Goal: Information Seeking & Learning: Learn about a topic

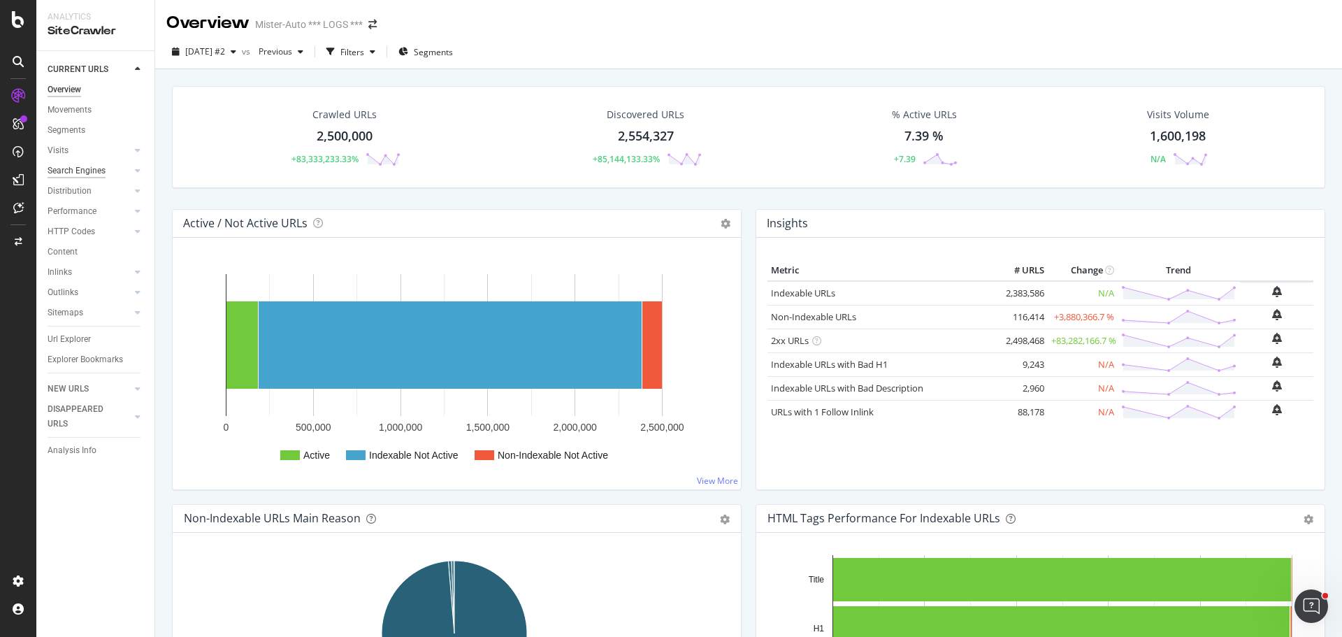
click at [94, 173] on div "Search Engines" at bounding box center [77, 171] width 58 height 15
click at [87, 227] on div "HTTP Codes" at bounding box center [72, 231] width 48 height 15
click at [225, 52] on span "2025 Aug. 29th #2" at bounding box center [205, 51] width 40 height 12
click at [271, 128] on div "2025 Aug. 25th 3.0 URLs" at bounding box center [249, 128] width 124 height 13
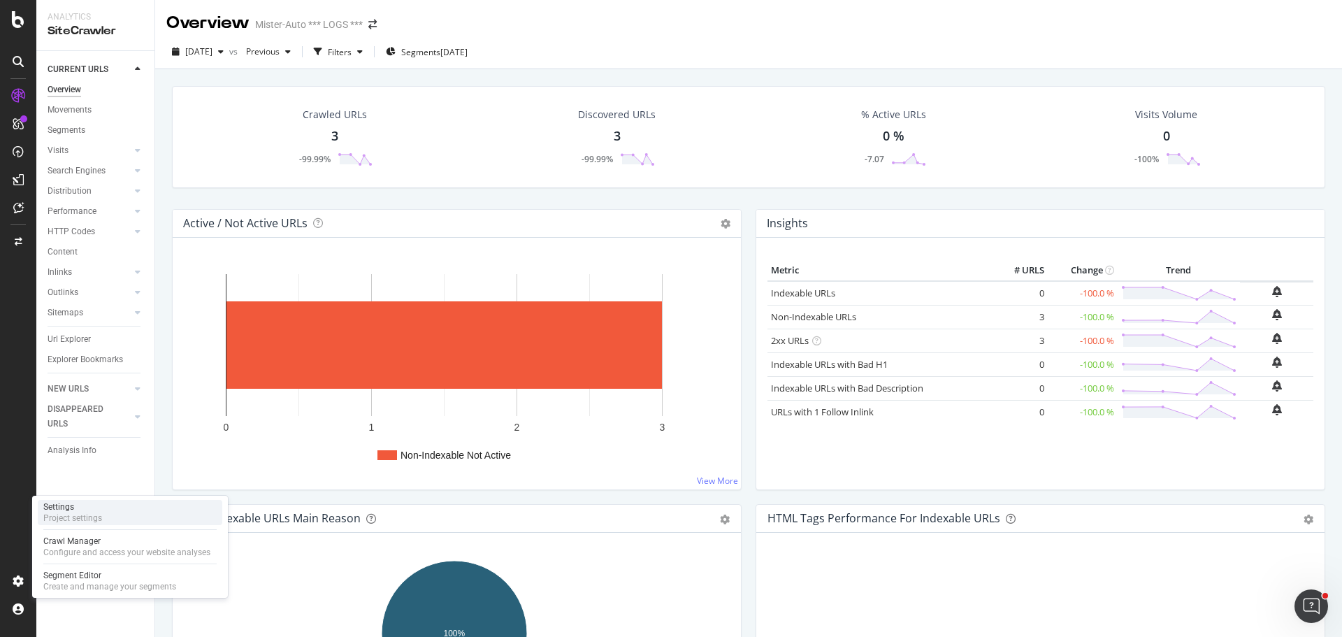
drag, startPoint x: 76, startPoint y: 549, endPoint x: 117, endPoint y: 523, distance: 48.5
click at [76, 549] on div "Configure and access your website analyses" at bounding box center [126, 552] width 167 height 11
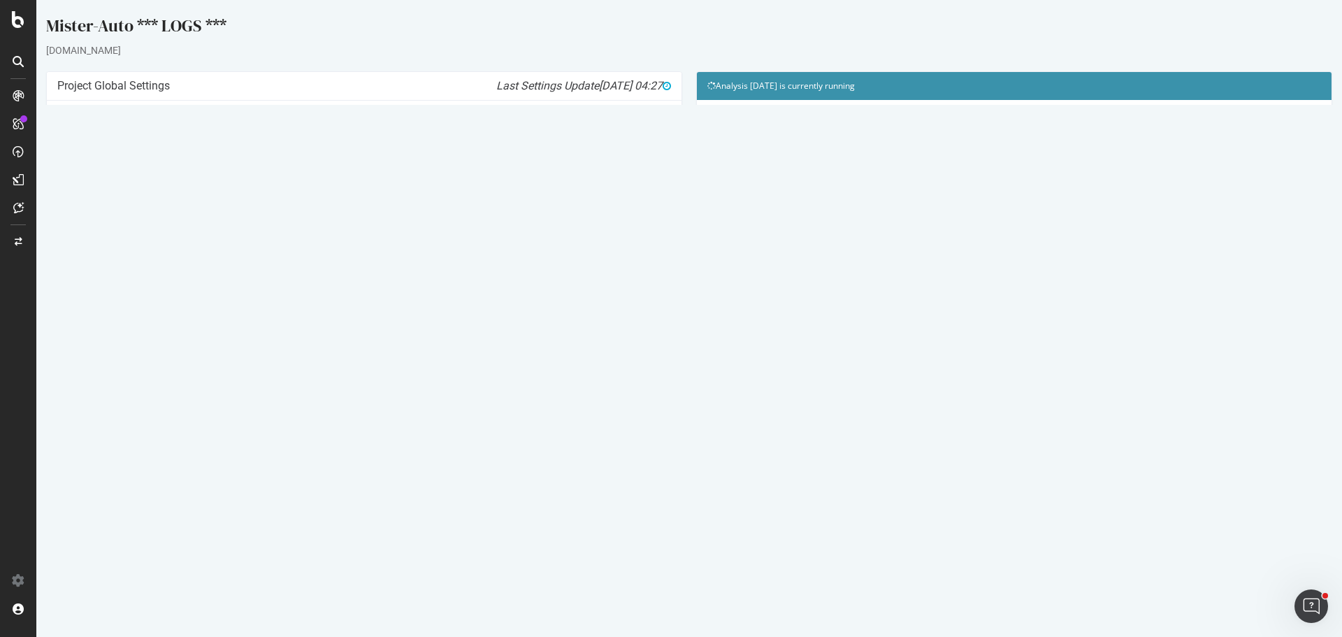
click at [1251, 557] on icon at bounding box center [1252, 555] width 9 height 10
click at [1213, 597] on link "Delete analysis" at bounding box center [1201, 595] width 112 height 19
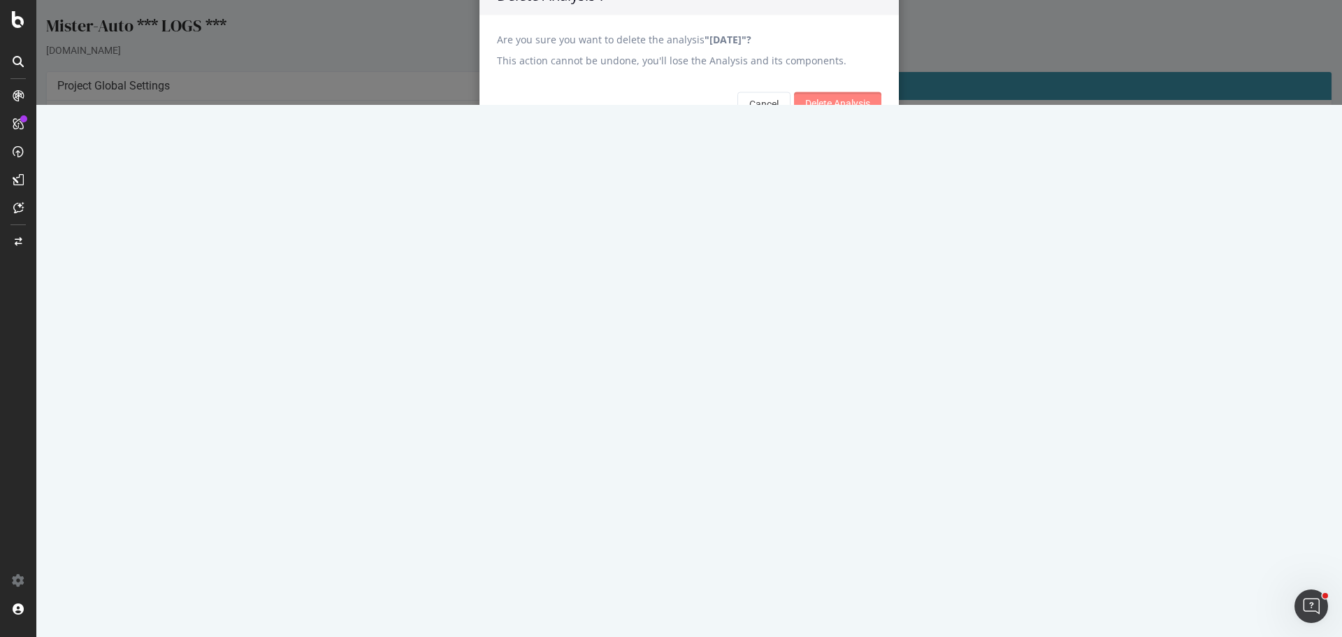
click at [846, 115] on input "Delete Analysis" at bounding box center [837, 103] width 87 height 22
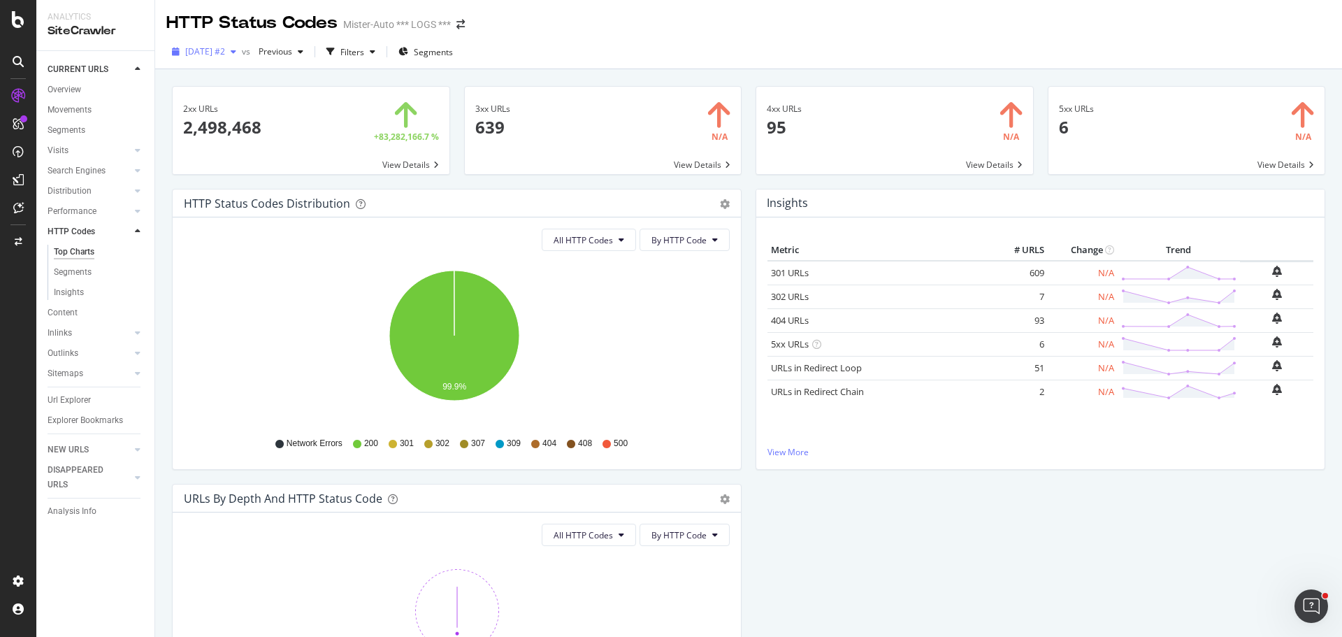
click at [225, 53] on span "[DATE] #2" at bounding box center [205, 51] width 40 height 12
click at [292, 52] on span "Previous" at bounding box center [272, 51] width 39 height 12
click at [404, 156] on div "2.3M URLs" at bounding box center [388, 153] width 41 height 13
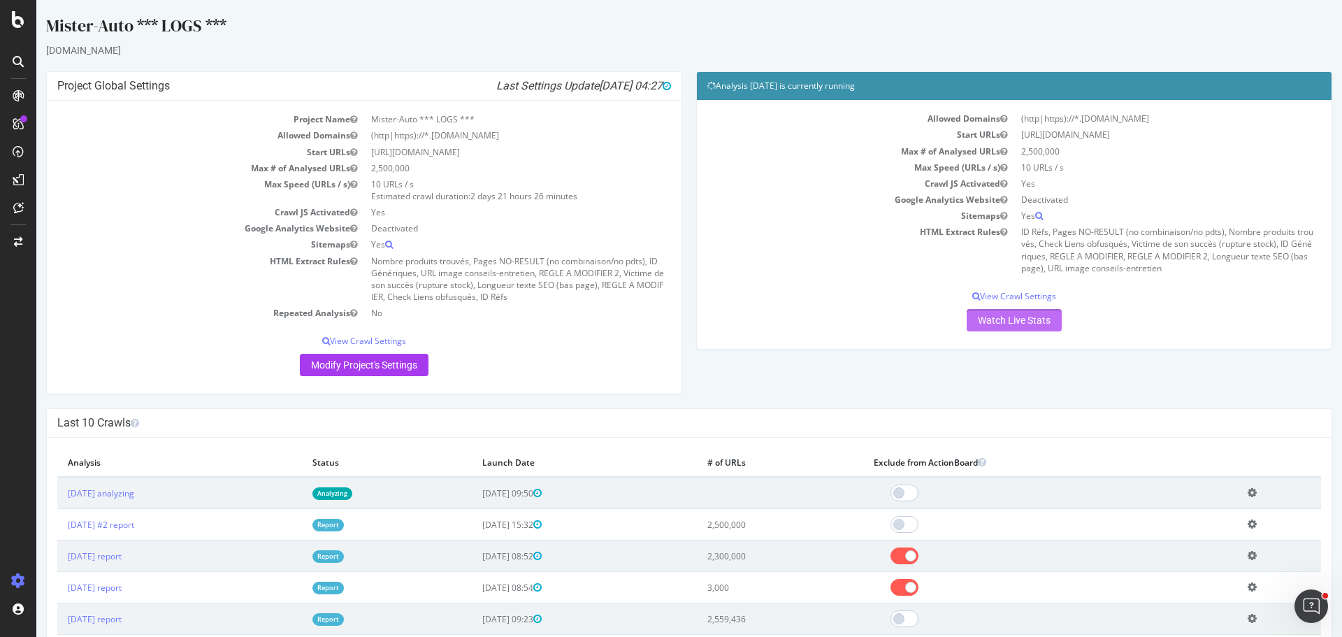
click at [1010, 315] on link "Watch Live Stats" at bounding box center [1014, 320] width 95 height 22
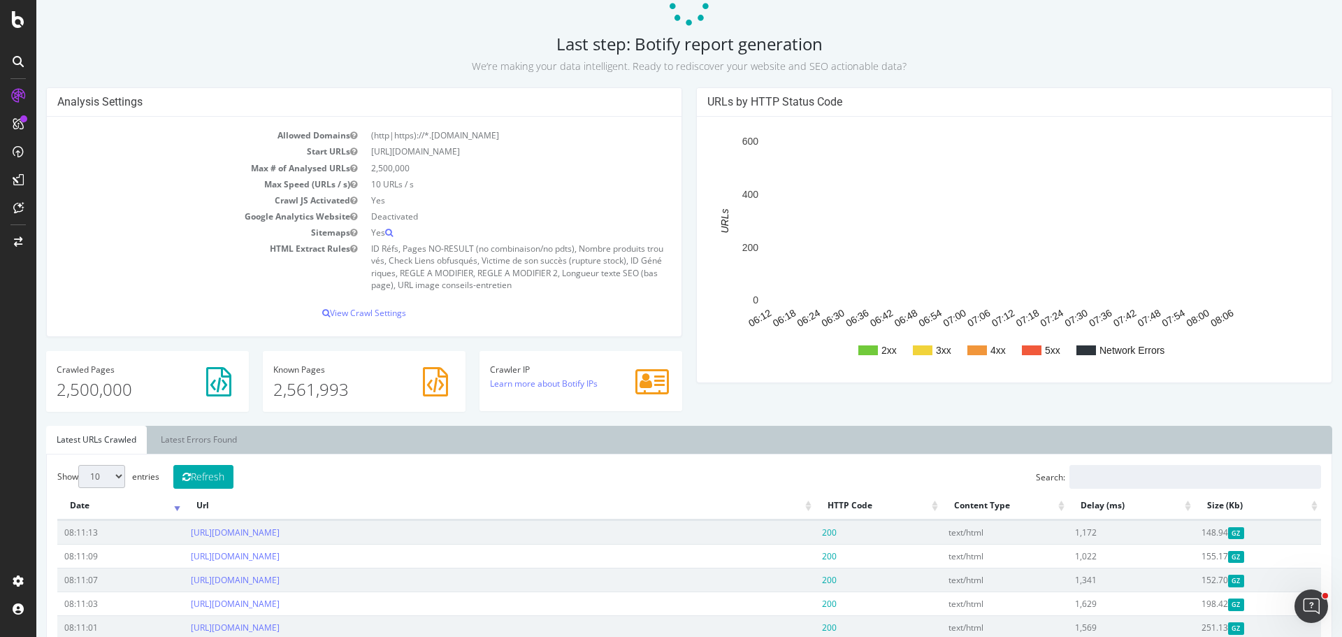
scroll to position [210, 0]
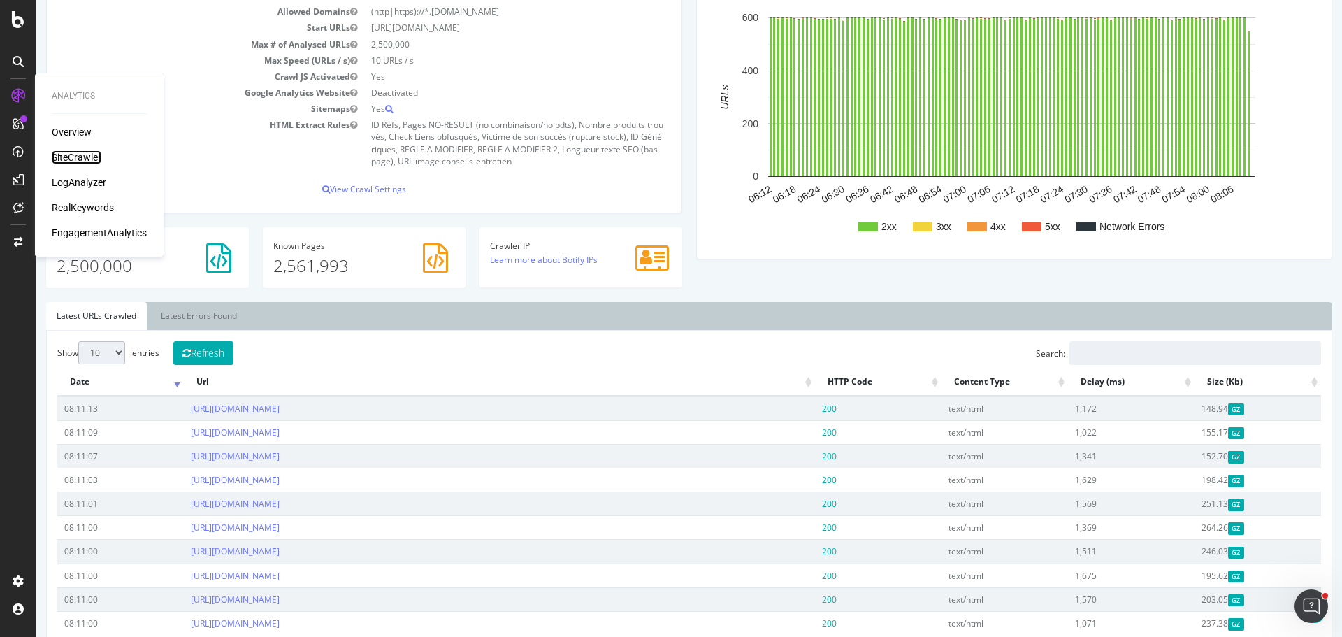
click at [75, 158] on div "SiteCrawler" at bounding box center [77, 157] width 50 height 14
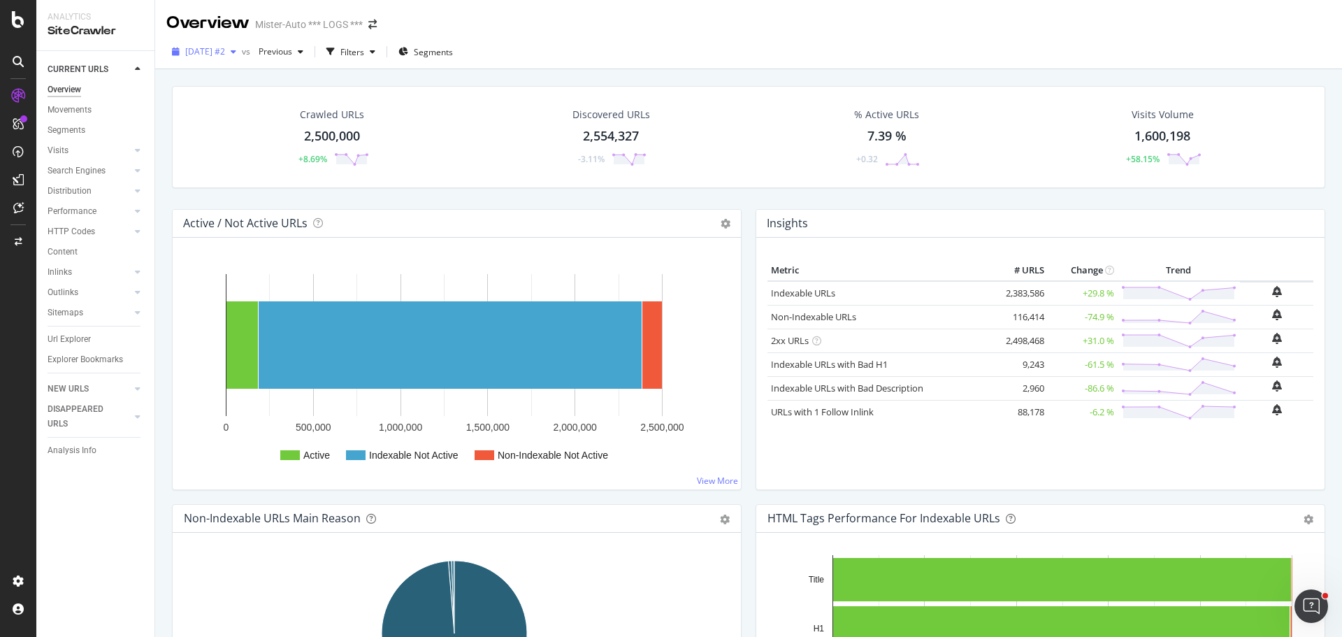
click at [225, 52] on span "[DATE] #2" at bounding box center [205, 51] width 40 height 12
click at [288, 131] on div "2.3M URLs" at bounding box center [308, 128] width 41 height 13
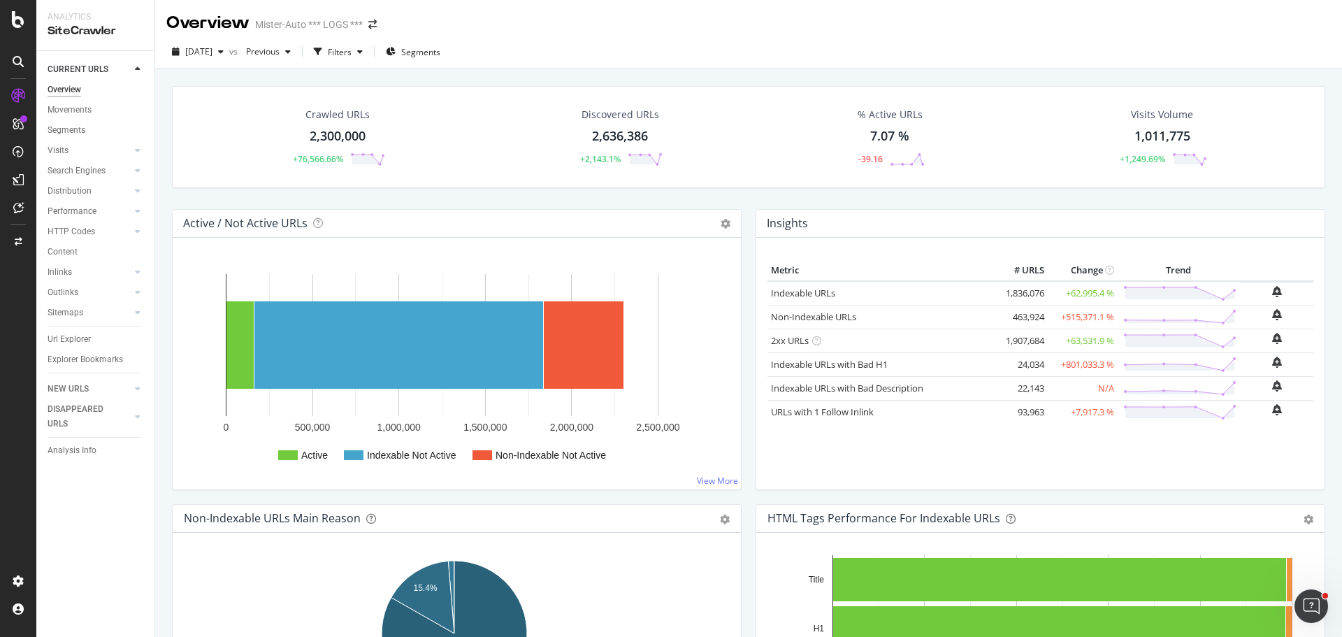
scroll to position [70, 0]
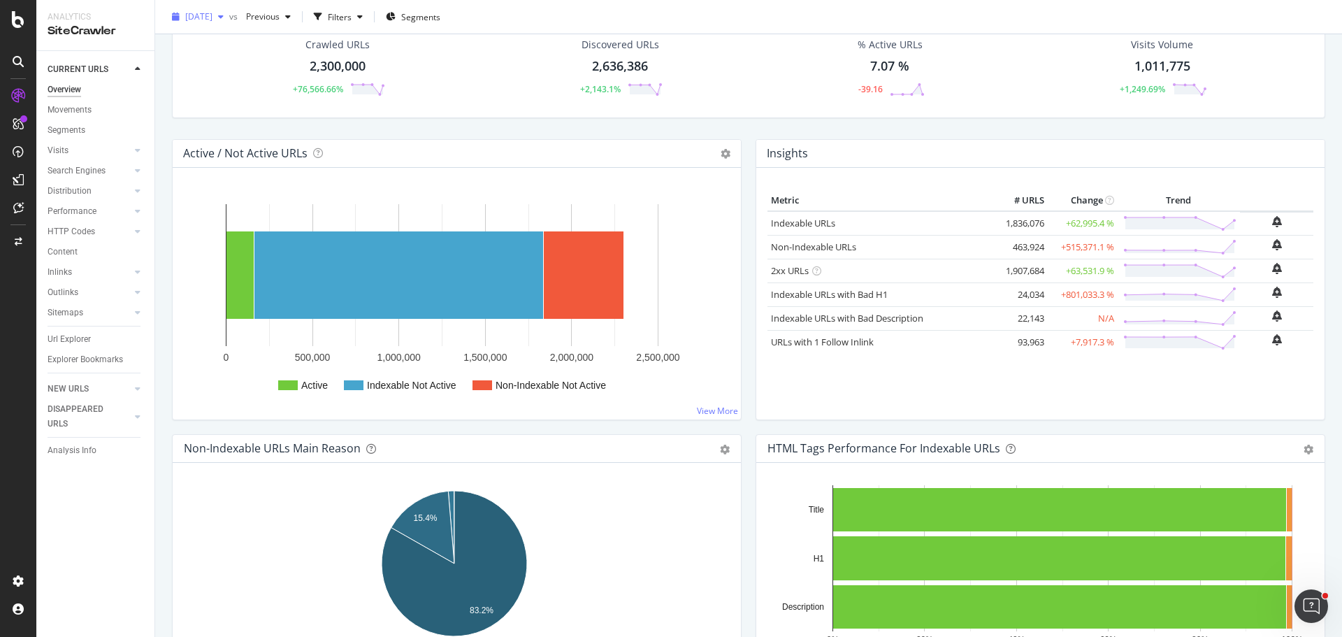
click at [229, 27] on button "[DATE]" at bounding box center [197, 17] width 63 height 22
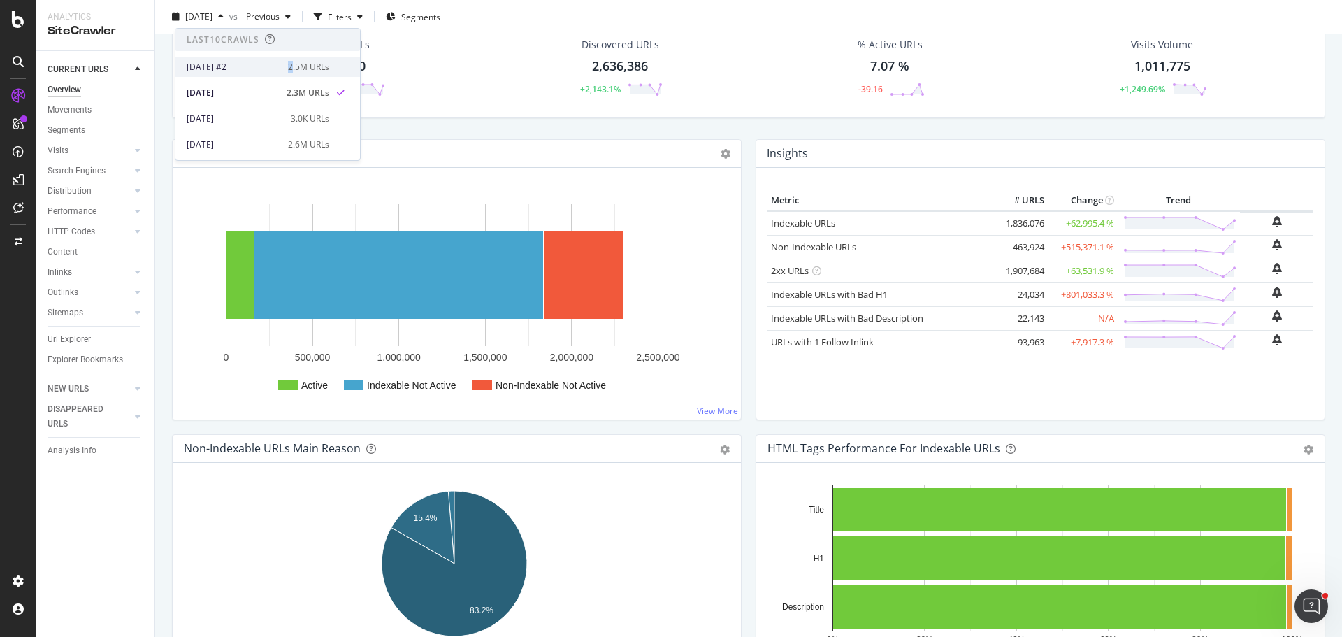
click at [268, 73] on div "2025 Aug. 29th #2 2.5M URLs" at bounding box center [267, 67] width 185 height 20
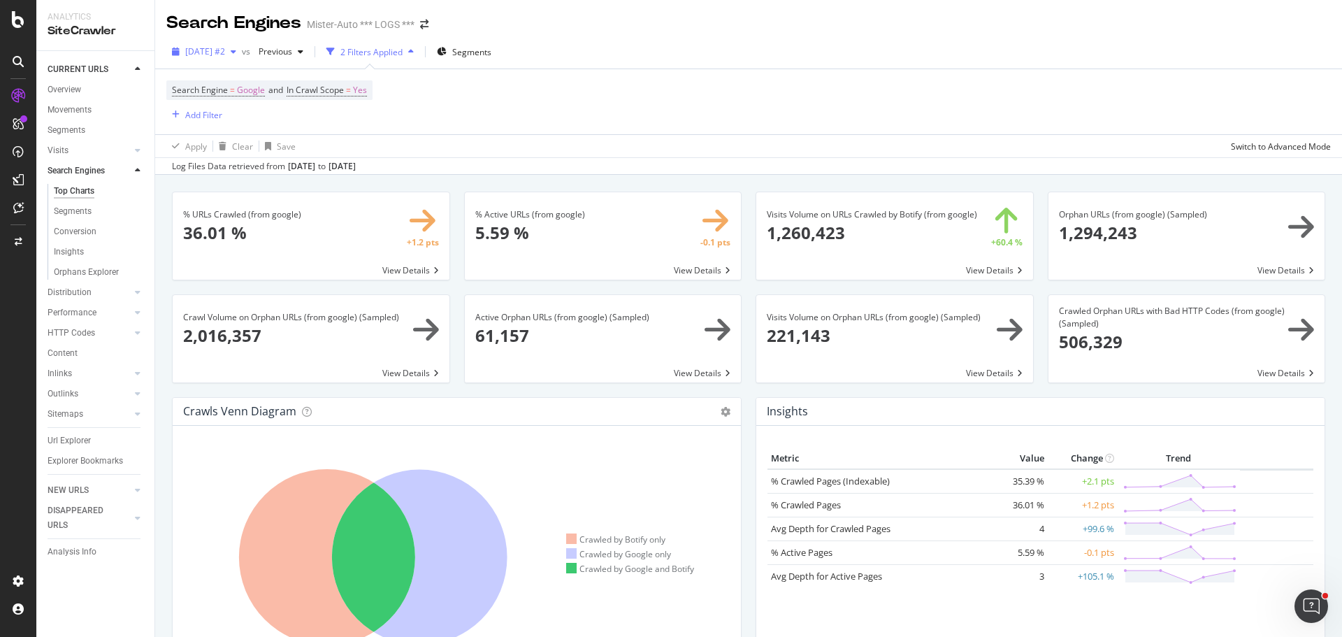
click at [225, 54] on span "[DATE] #2" at bounding box center [205, 51] width 40 height 12
click at [292, 56] on span "Previous" at bounding box center [272, 51] width 39 height 12
click at [626, 103] on div "Search Engine = Google and In Crawl Scope = Yes Add Filter" at bounding box center [748, 101] width 1165 height 65
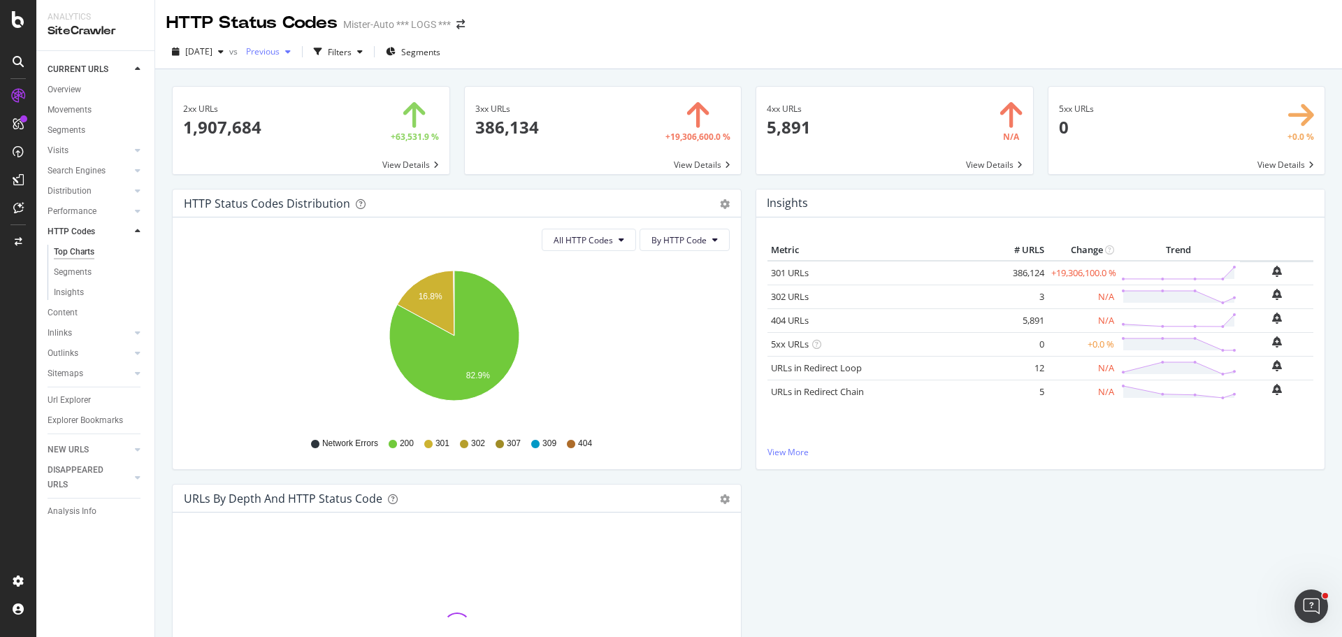
click at [296, 46] on div "Previous" at bounding box center [268, 51] width 56 height 21
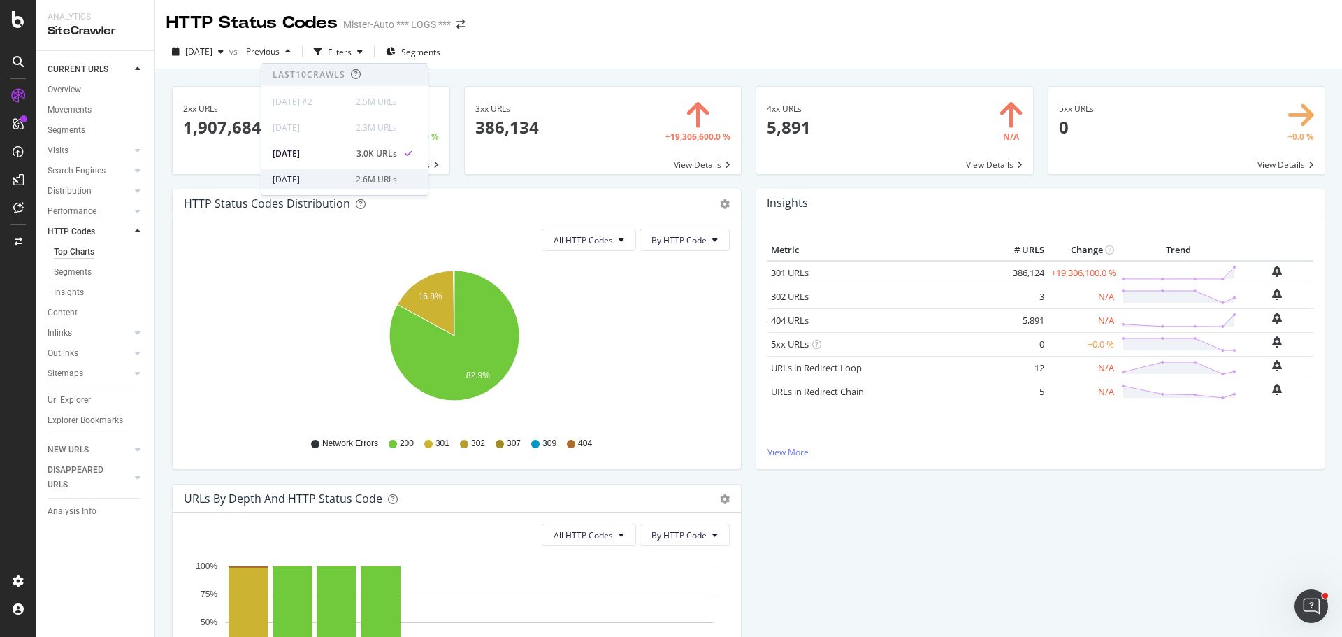
click at [329, 173] on div "[DATE]" at bounding box center [310, 179] width 75 height 13
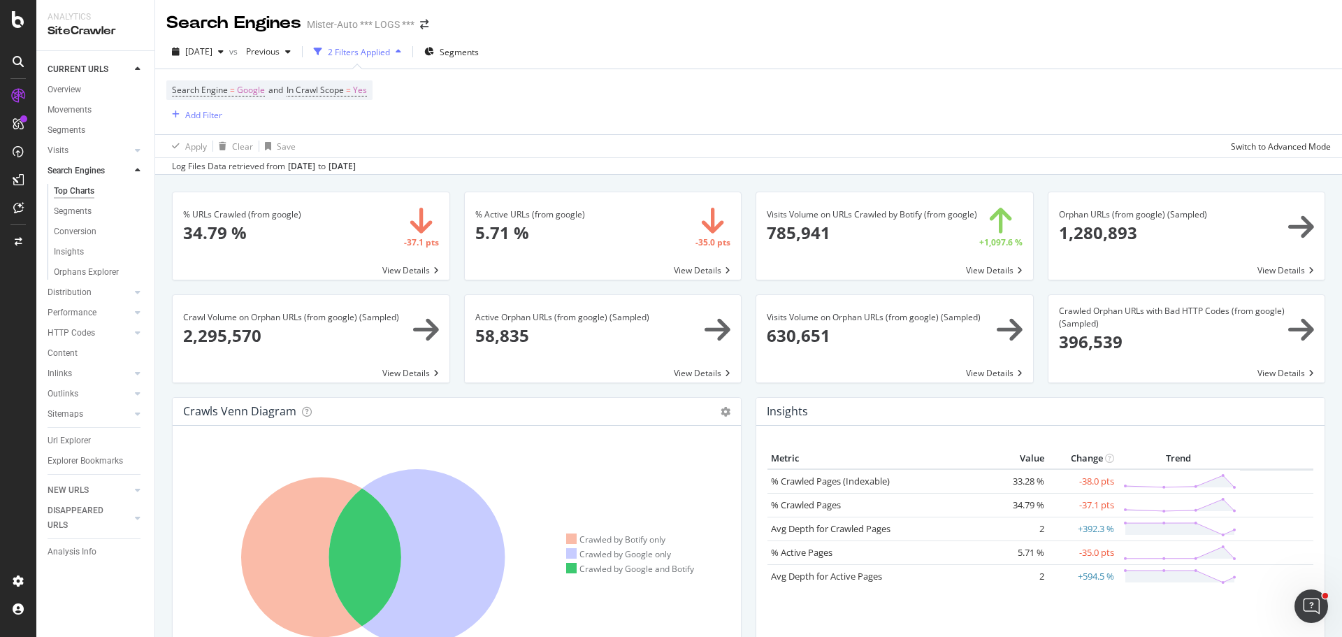
click at [695, 92] on div "Search Engine = Google and In Crawl Scope = Yes Add Filter" at bounding box center [748, 101] width 1165 height 65
click at [280, 53] on span "Previous" at bounding box center [259, 51] width 39 height 12
click at [359, 179] on div "2.6M URLs" at bounding box center [376, 179] width 41 height 13
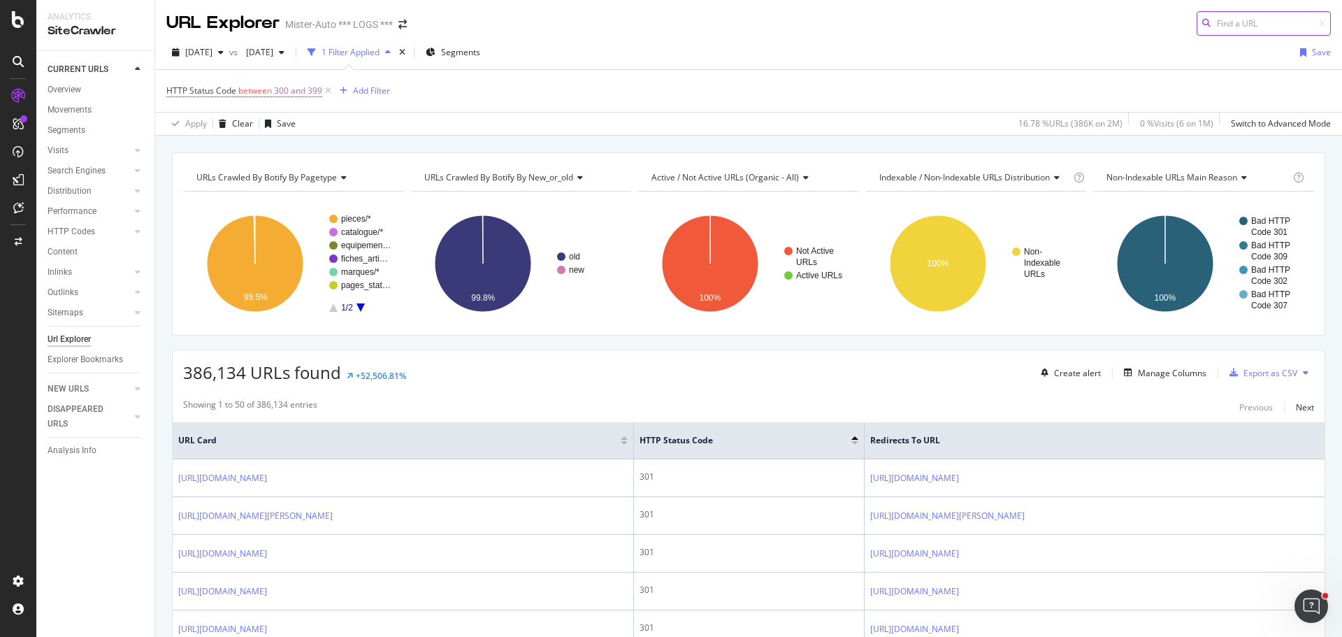
scroll to position [280, 0]
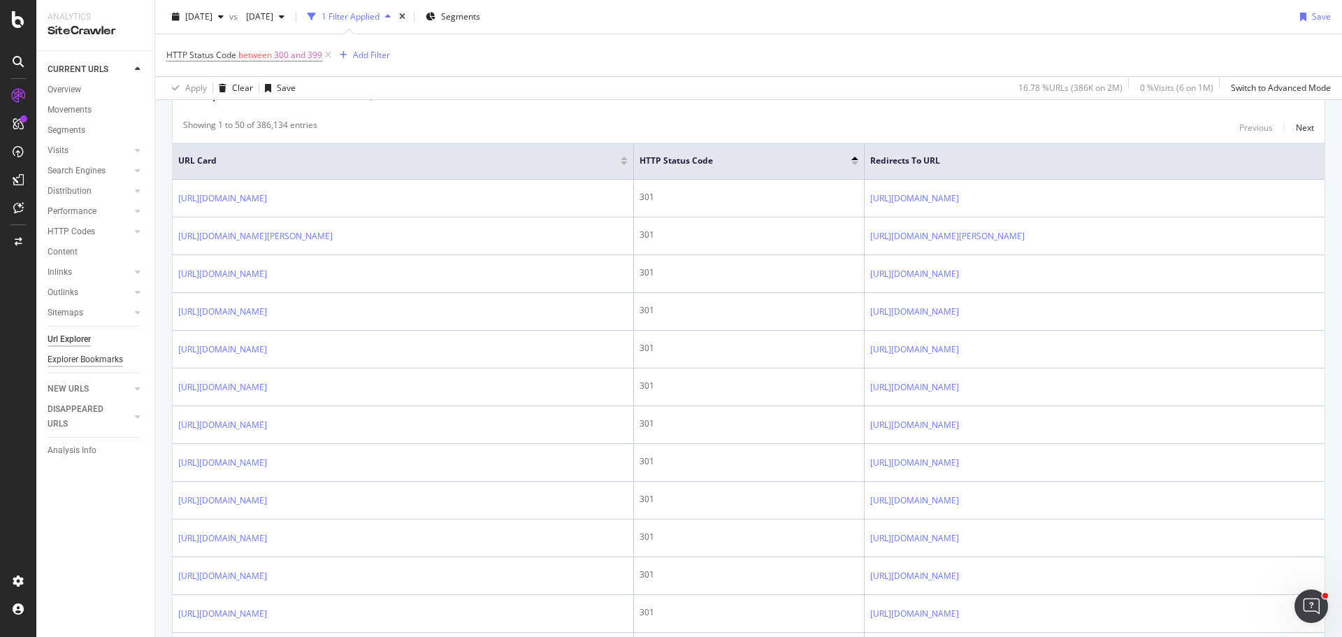
click at [98, 366] on div "Explorer Bookmarks" at bounding box center [85, 359] width 75 height 15
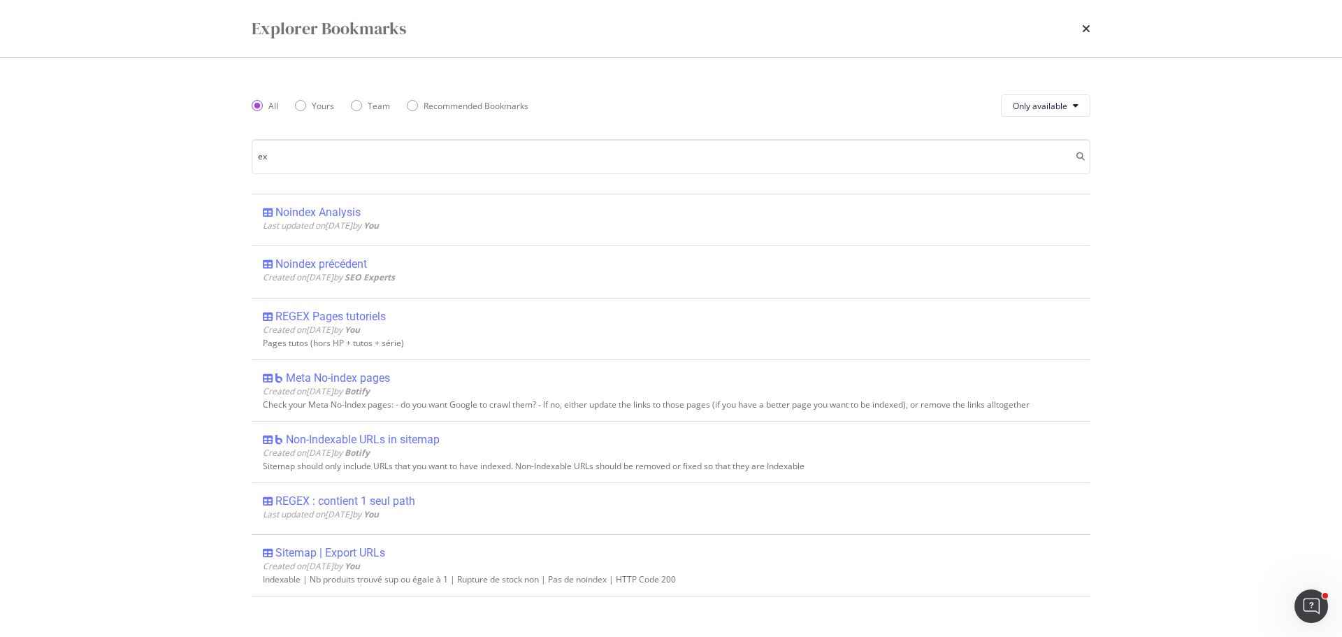
type input "exc"
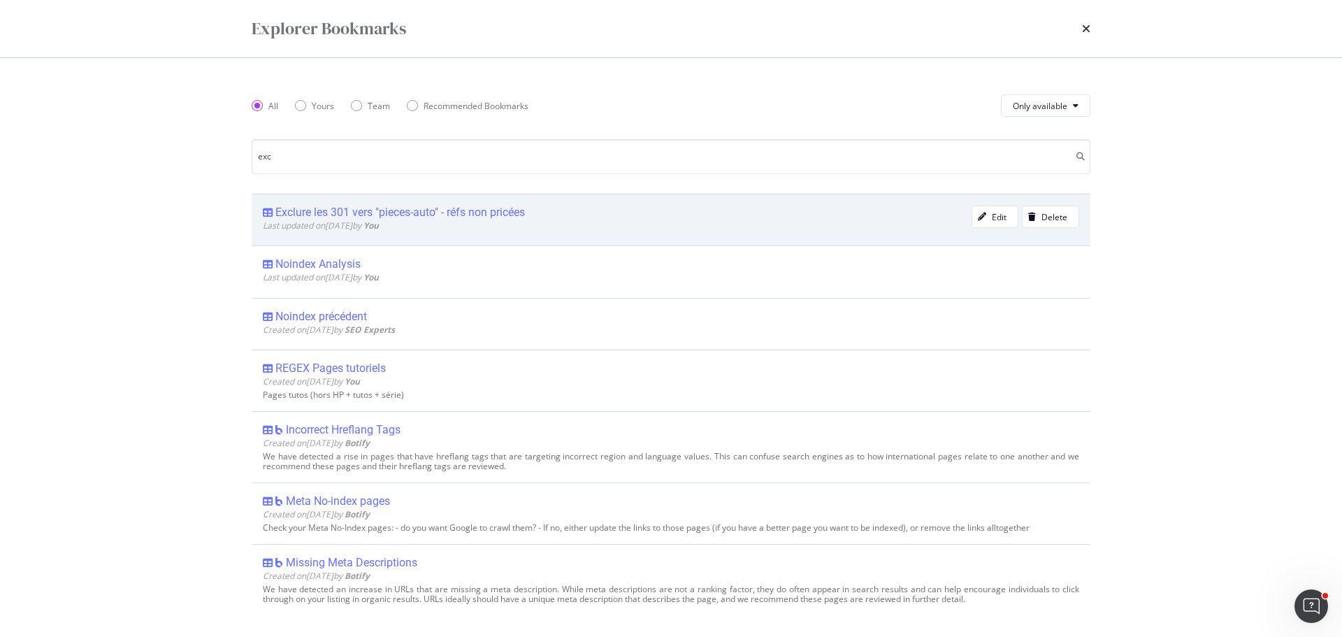
click at [409, 221] on div "Last updated on [DATE] by You" at bounding box center [617, 225] width 709 height 12
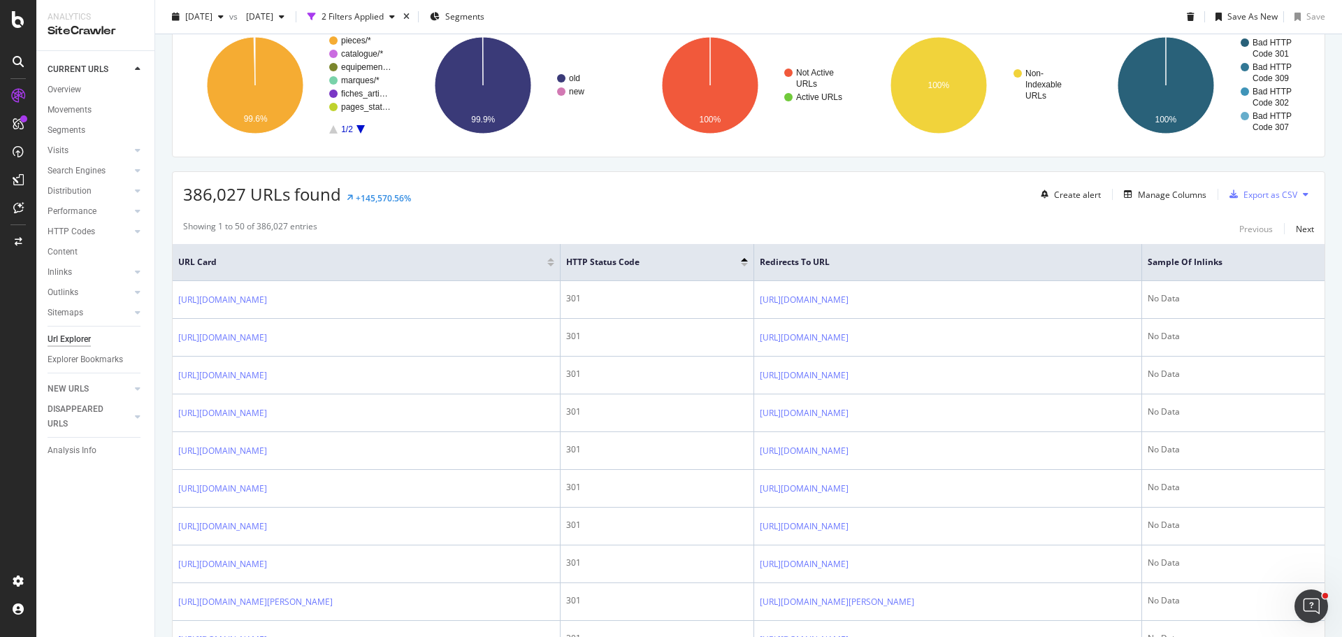
scroll to position [280, 0]
